Goal: Check status: Check status

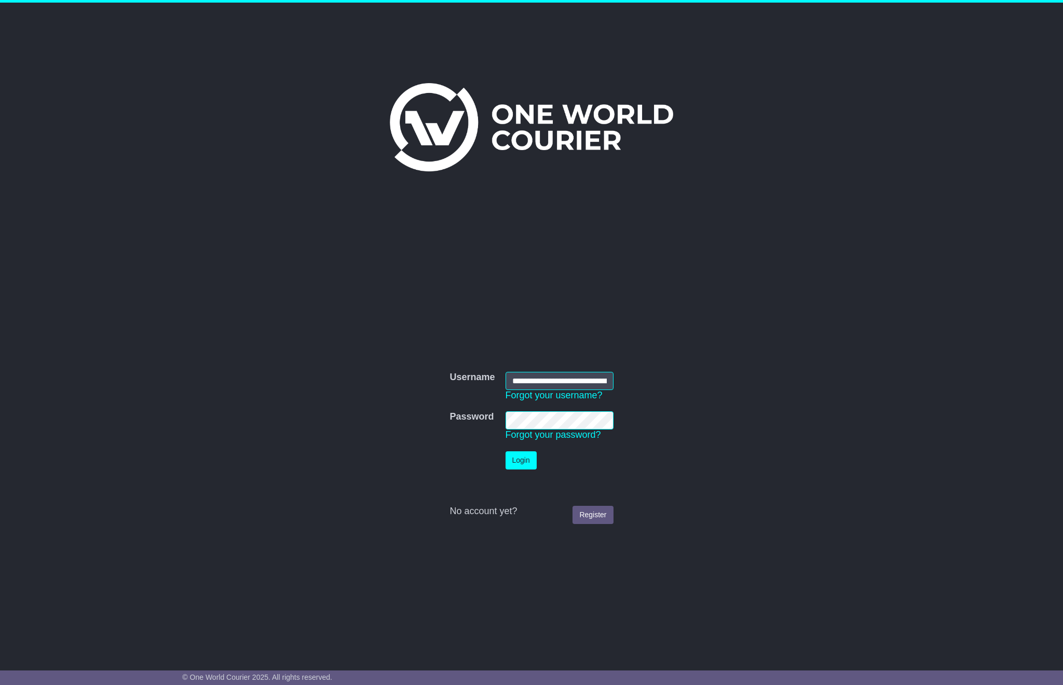
type input "**********"
click at [521, 459] on button "Login" at bounding box center [521, 460] width 31 height 18
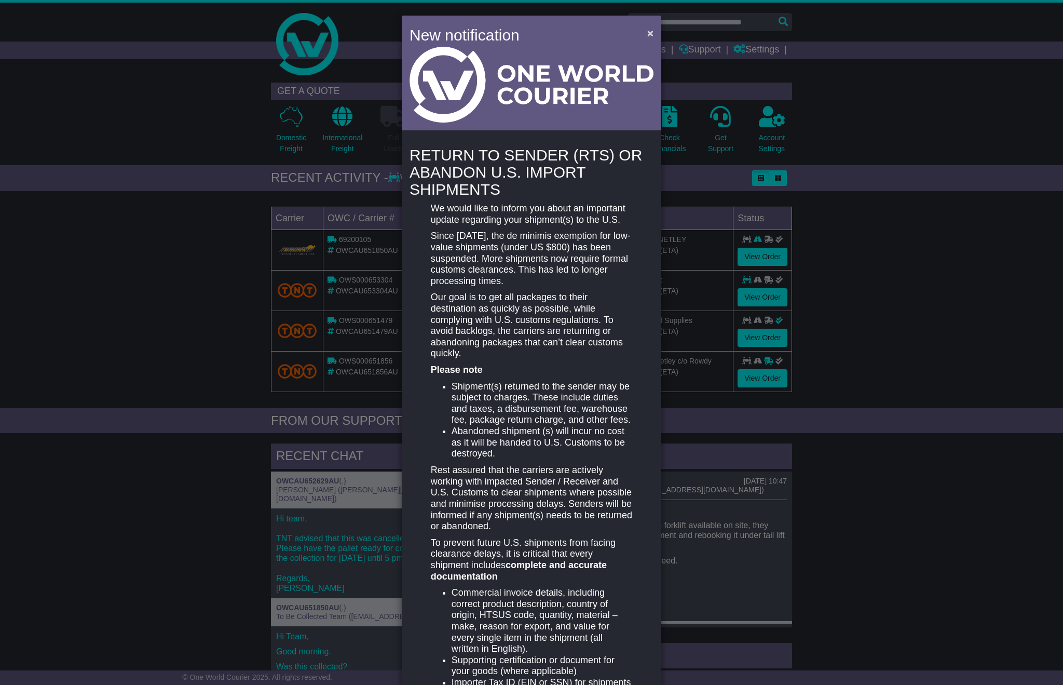
click at [647, 34] on span "×" at bounding box center [650, 33] width 6 height 12
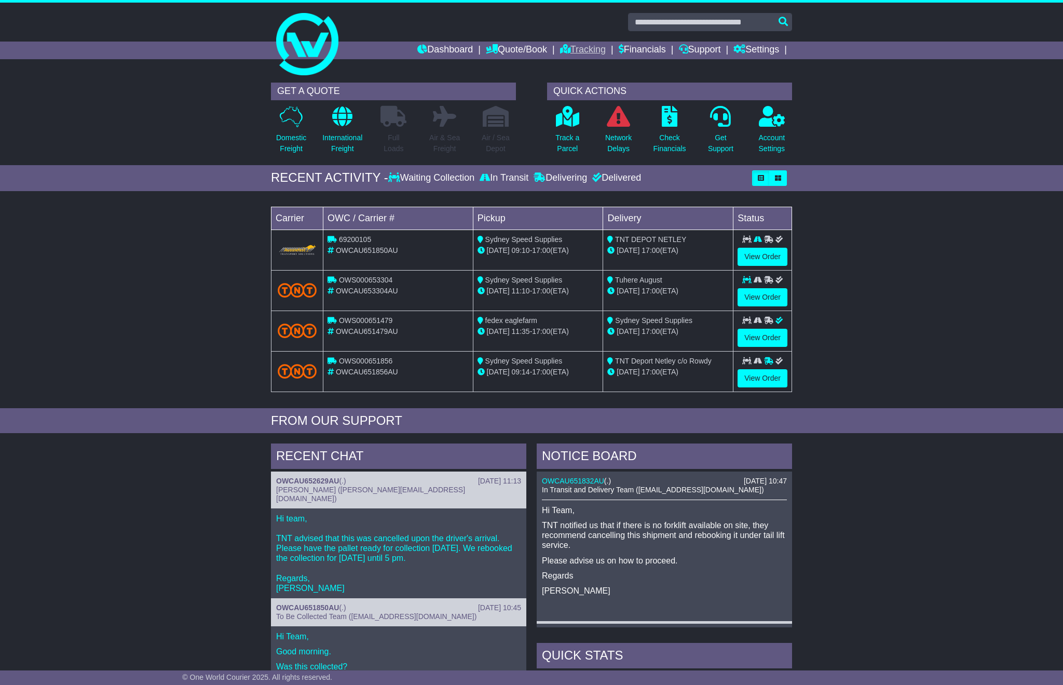
click at [578, 53] on link "Tracking" at bounding box center [583, 51] width 46 height 18
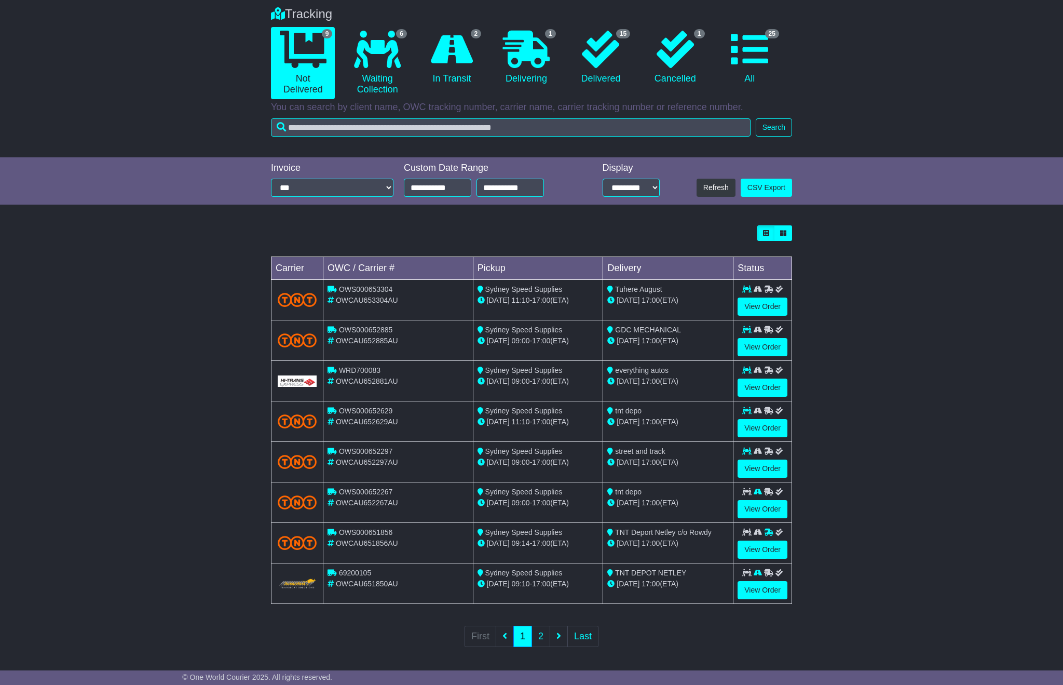
scroll to position [80, 0]
click at [770, 386] on link "View Order" at bounding box center [763, 388] width 50 height 18
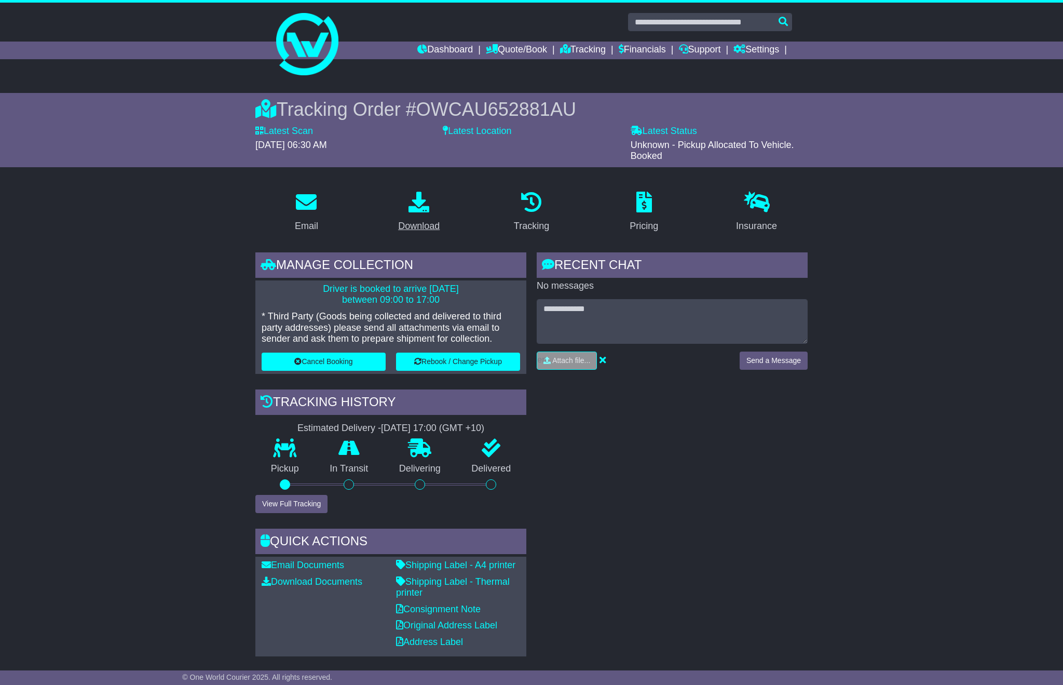
click at [407, 200] on p at bounding box center [419, 203] width 42 height 22
click at [686, 149] on span "Unknown - Pickup Allocated To Vehicle. Booked" at bounding box center [712, 151] width 163 height 22
drag, startPoint x: 686, startPoint y: 149, endPoint x: 812, endPoint y: 146, distance: 125.6
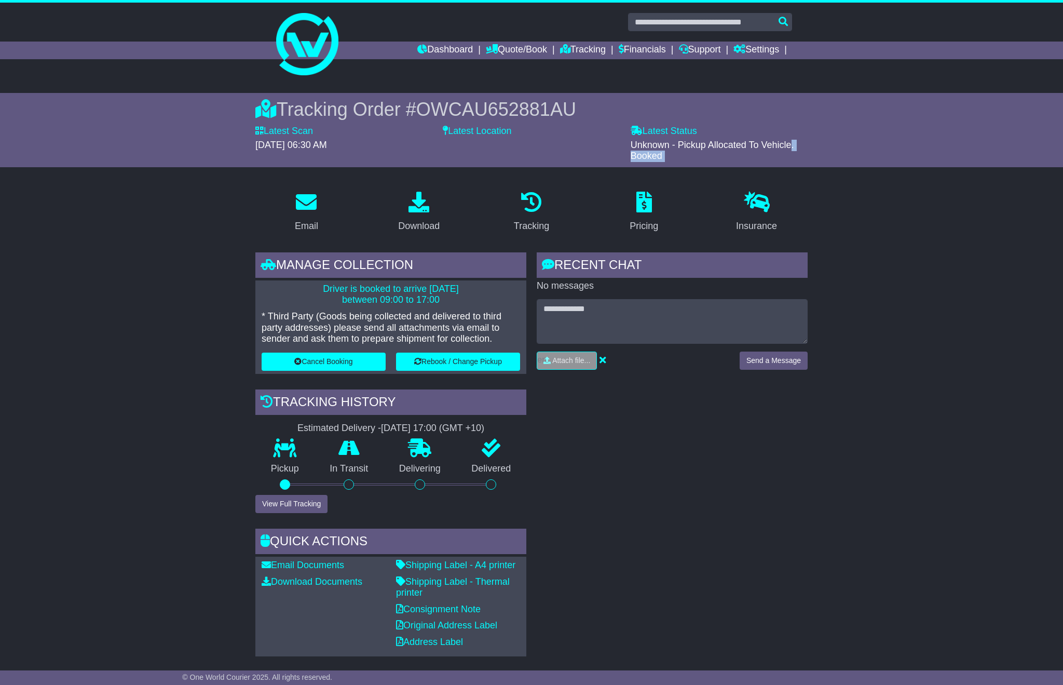
click at [688, 149] on span "Unknown - Pickup Allocated To Vehicle. Booked" at bounding box center [712, 151] width 163 height 22
click at [839, 150] on div "Tracking Order # OWCAU652881AU Latest Scan 01 October 2025 - 06:30 AM Latest St…" at bounding box center [531, 130] width 1063 height 74
click at [372, 113] on div "Tracking Order # OWCAU652881AU" at bounding box center [531, 109] width 552 height 22
